Goal: Task Accomplishment & Management: Manage account settings

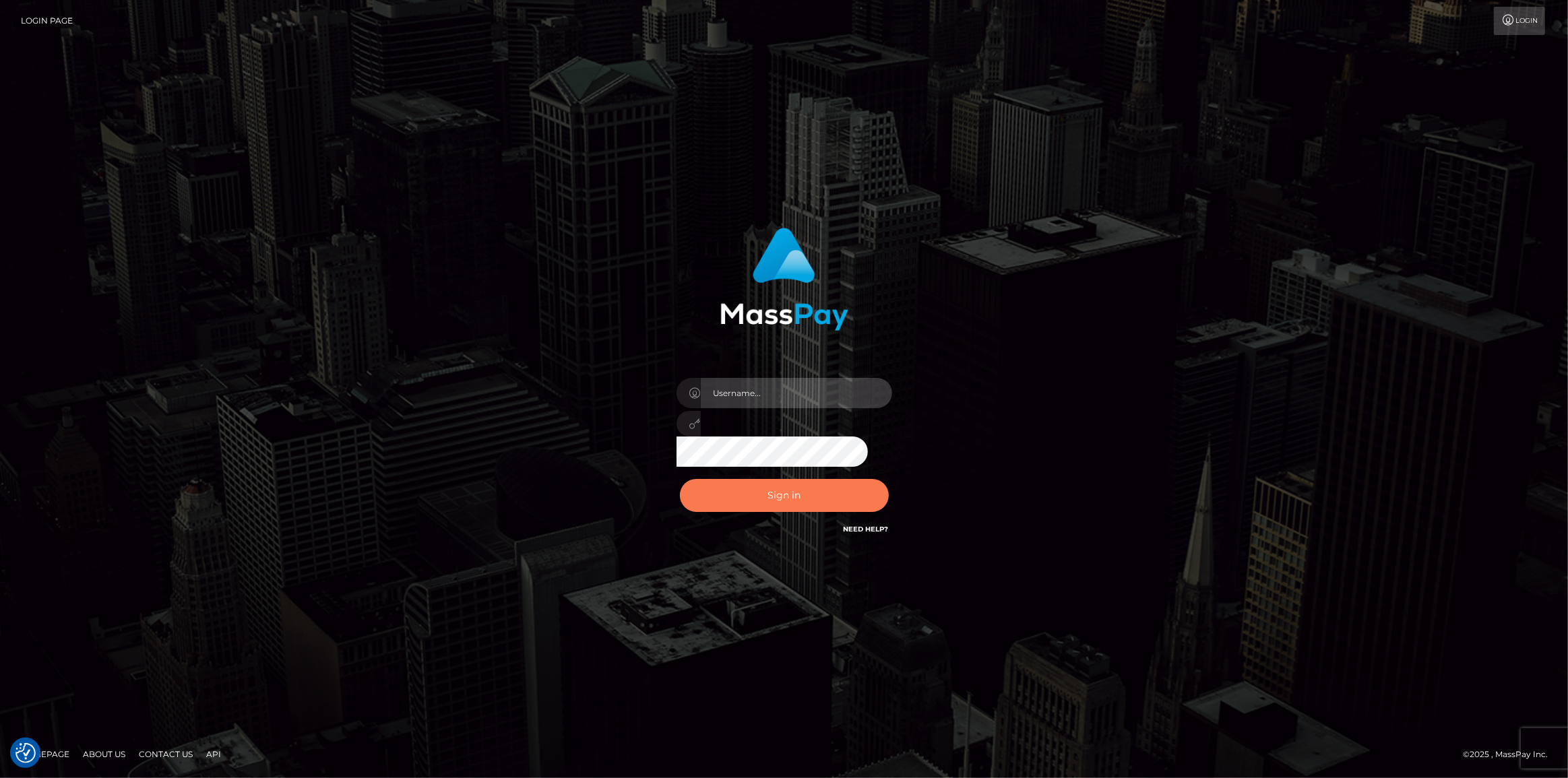
type input "[PERSON_NAME].spree"
click at [784, 491] on button "Sign in" at bounding box center [784, 495] width 209 height 33
type input "Maria.spree"
click at [798, 496] on button "Sign in" at bounding box center [784, 495] width 209 height 33
type input "[PERSON_NAME].spree"
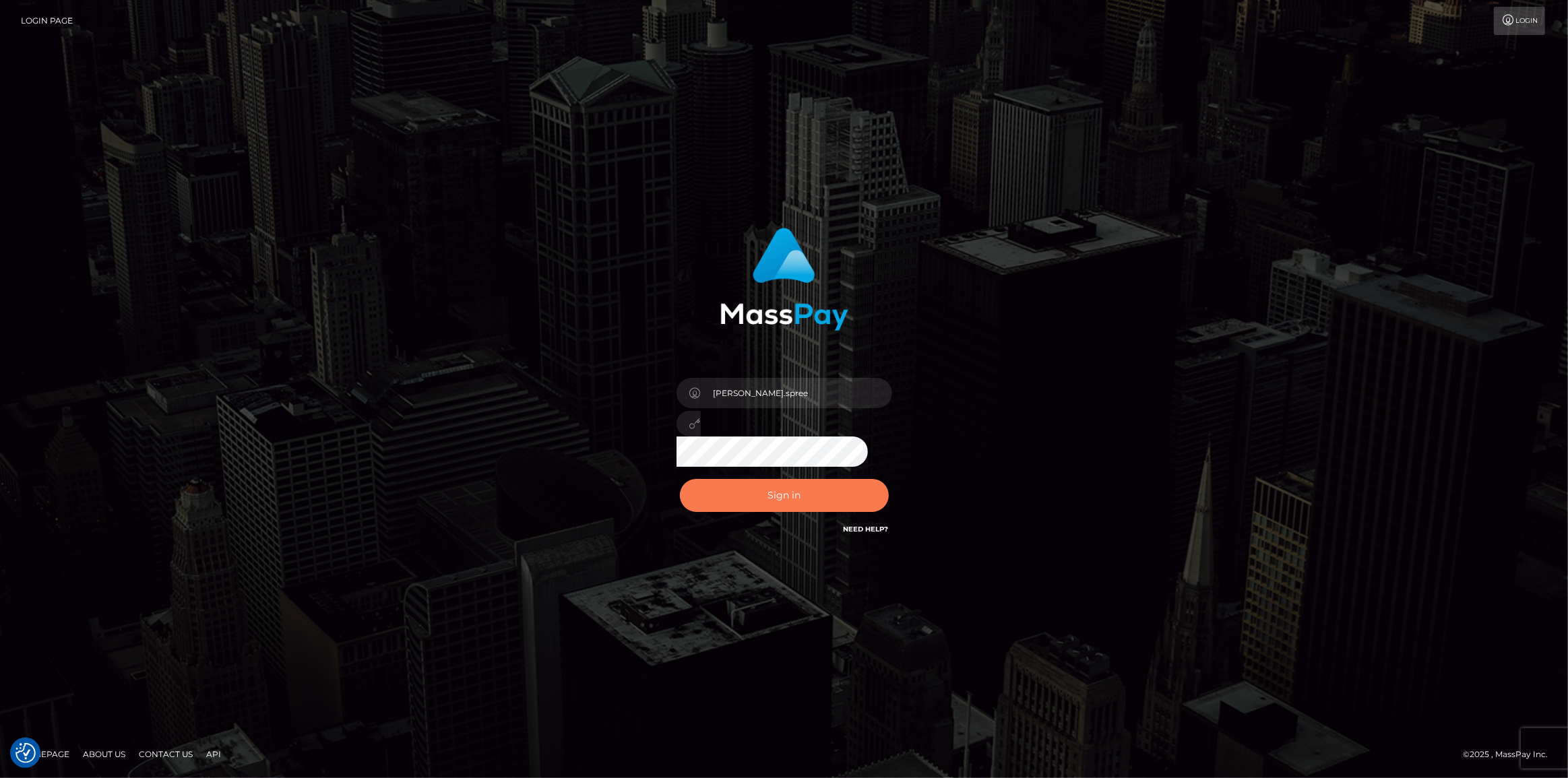
click at [798, 496] on button "Sign in" at bounding box center [784, 495] width 209 height 33
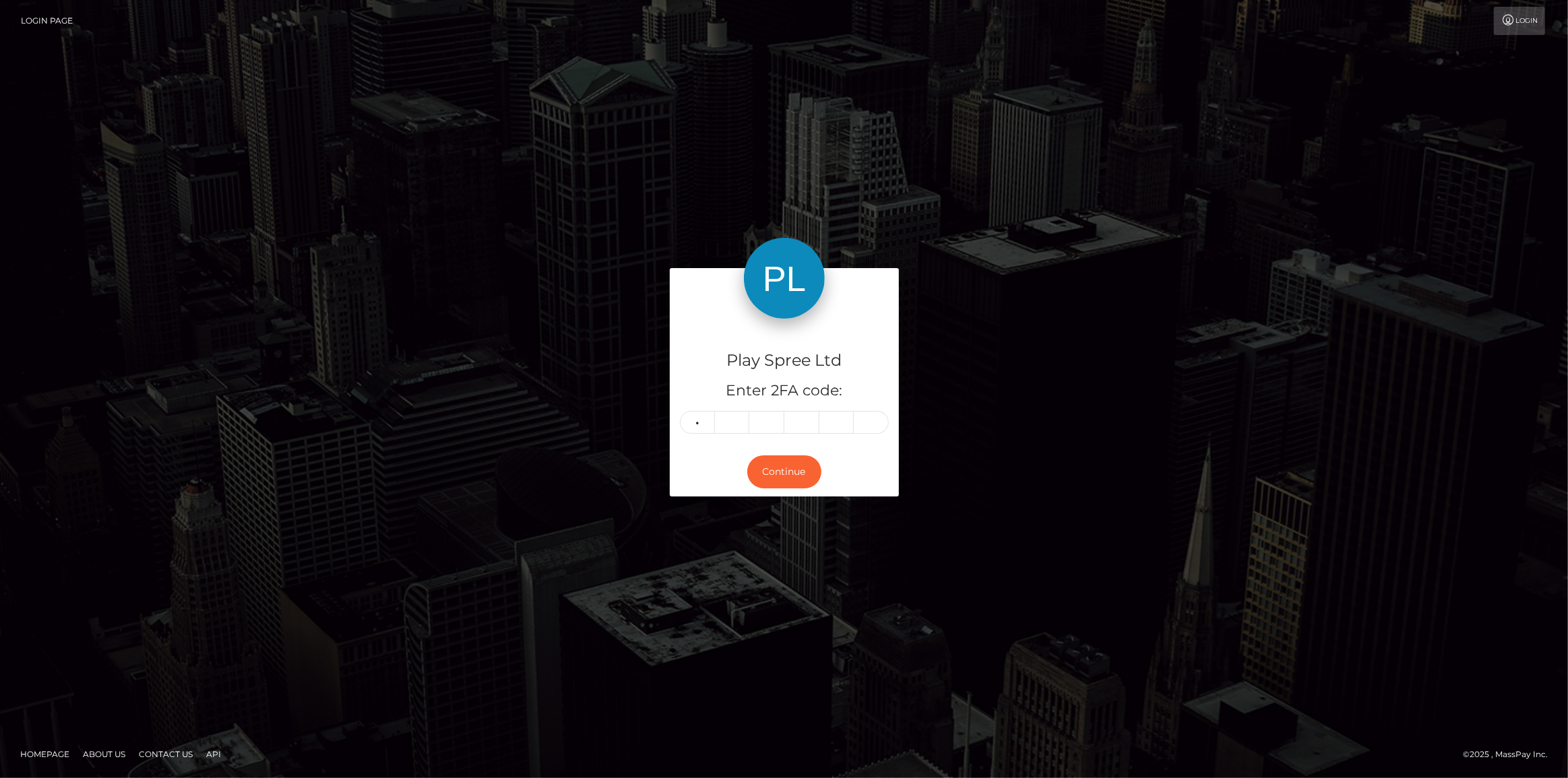
type input "2"
type input "1"
type input "6"
type input "8"
type input "5"
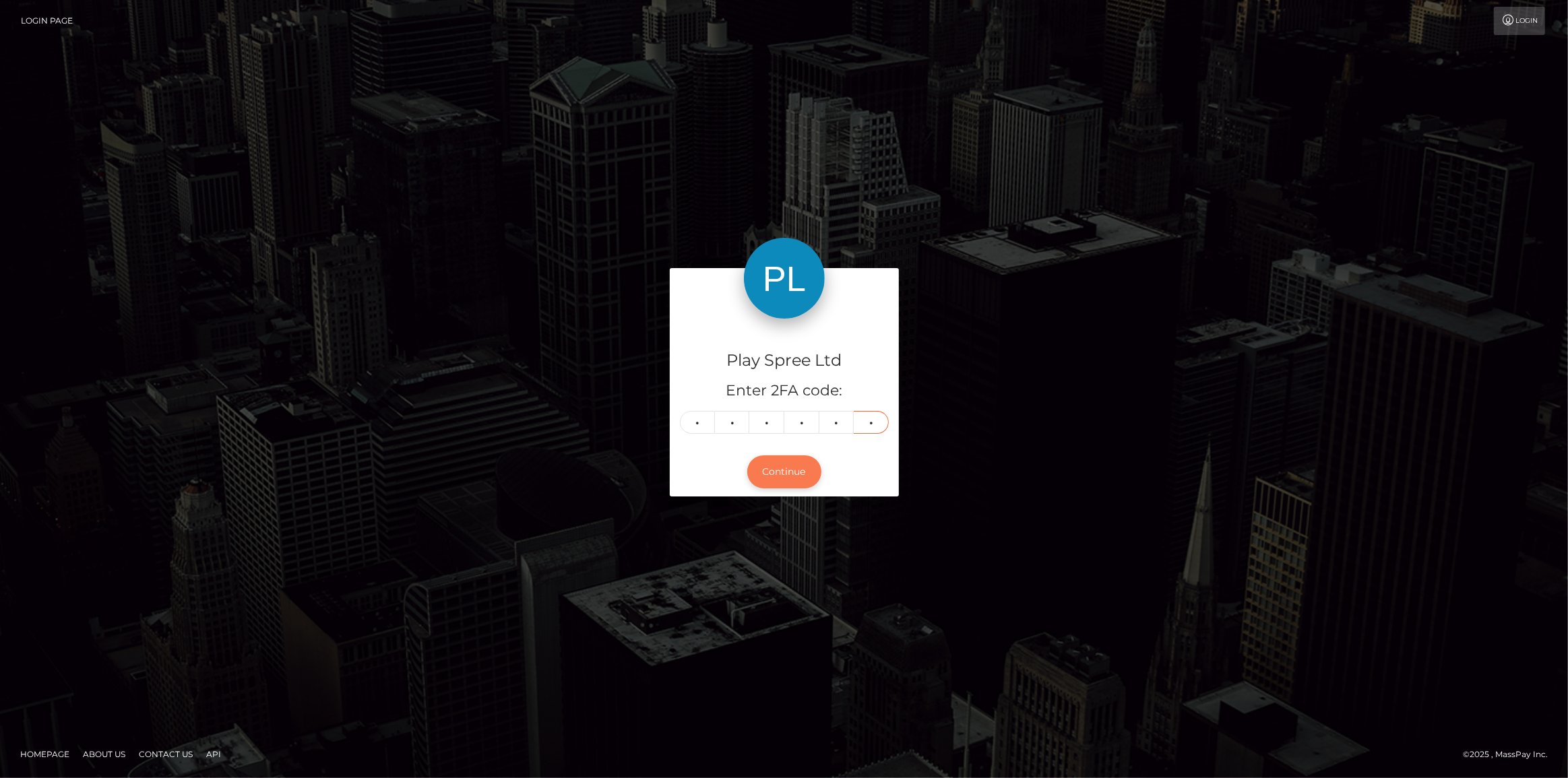
type input "6"
click at [791, 475] on button "Continue" at bounding box center [784, 471] width 74 height 33
click at [699, 424] on input "2" at bounding box center [697, 422] width 35 height 23
type input "7"
type input "3"
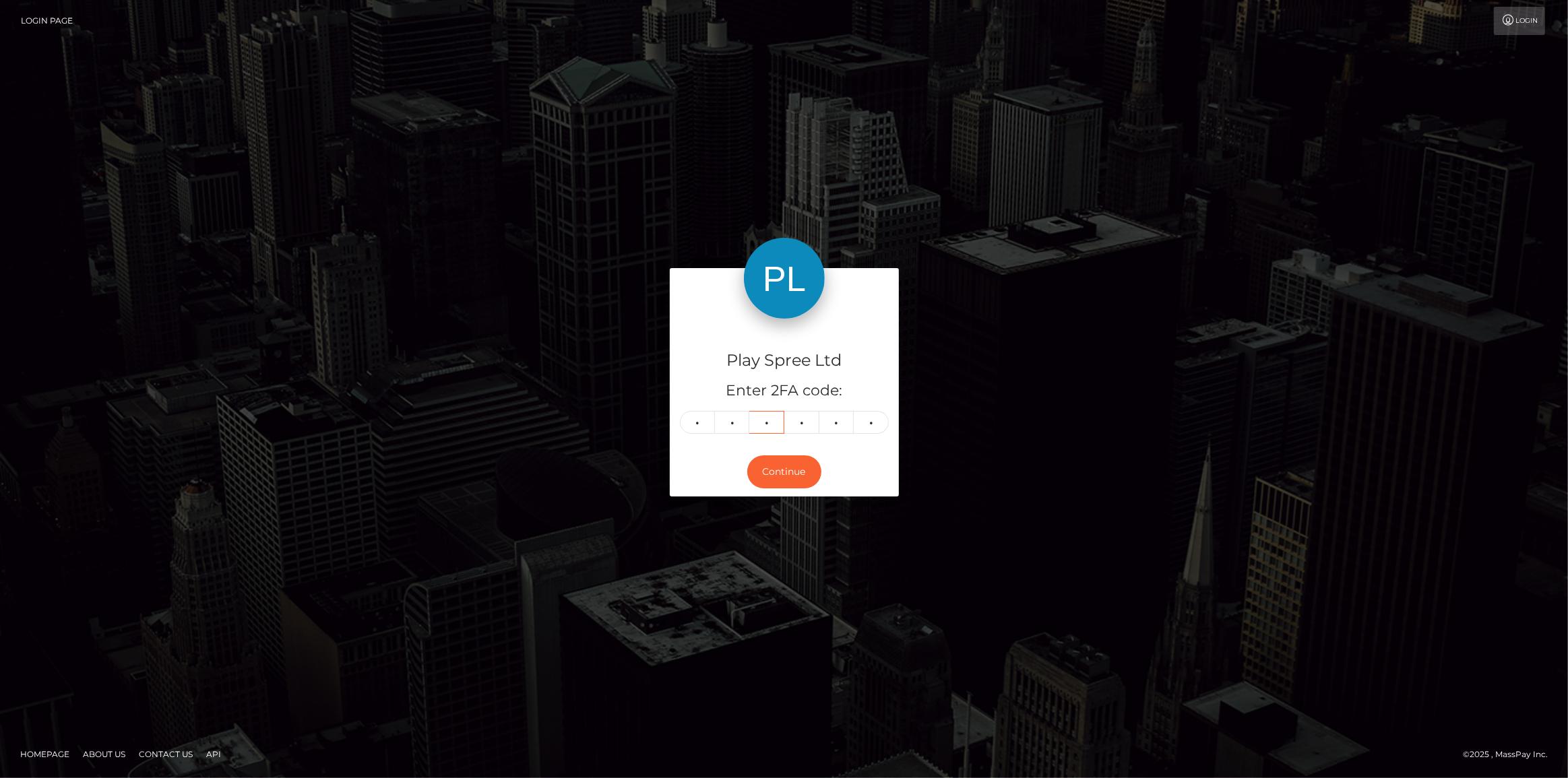
type input "8"
type input "2"
click at [765, 481] on button "Continue" at bounding box center [784, 471] width 74 height 33
click at [792, 476] on button "Continue" at bounding box center [784, 471] width 74 height 33
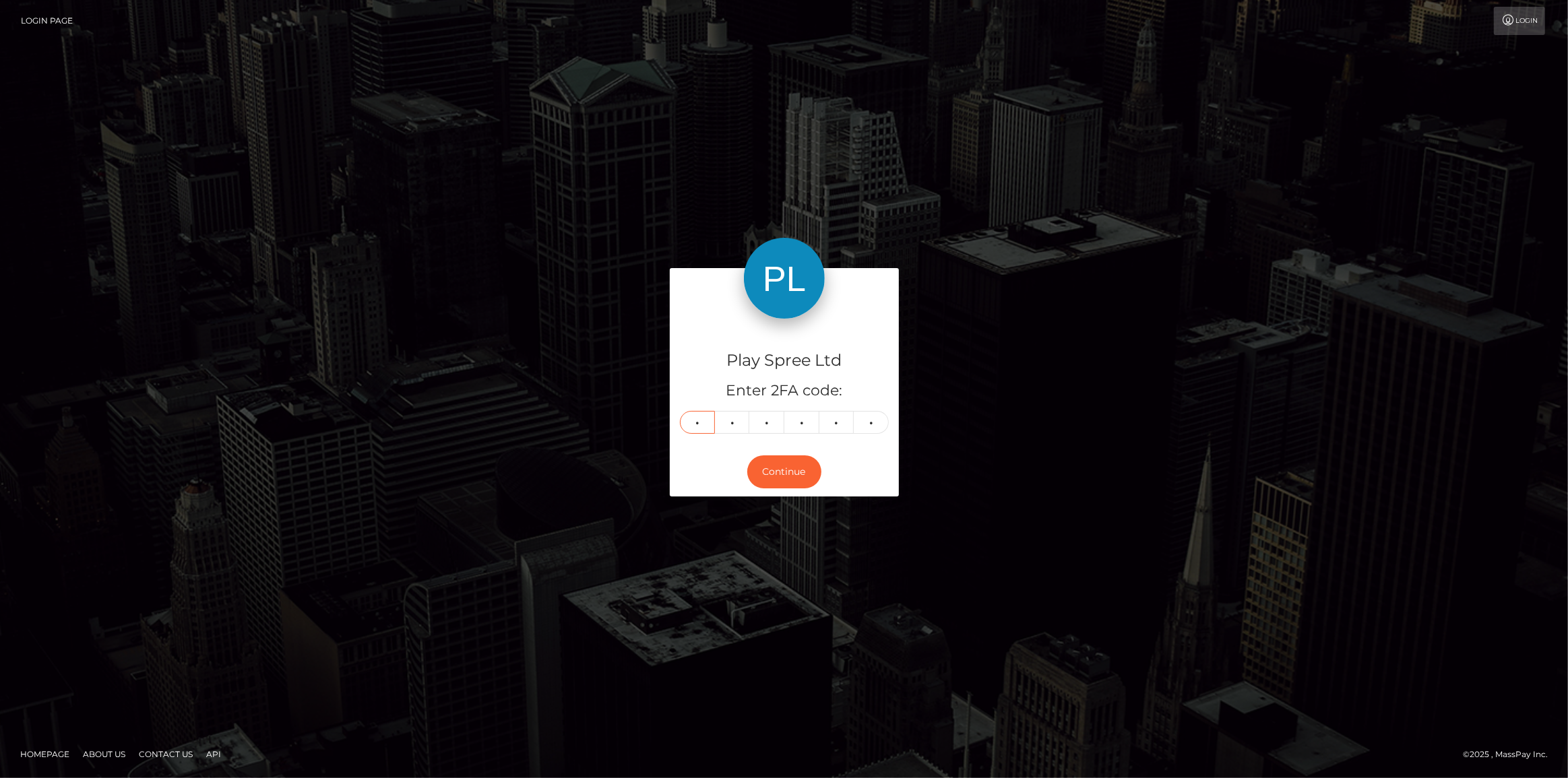
click at [691, 426] on input "7" at bounding box center [697, 422] width 35 height 23
